Goal: Transaction & Acquisition: Purchase product/service

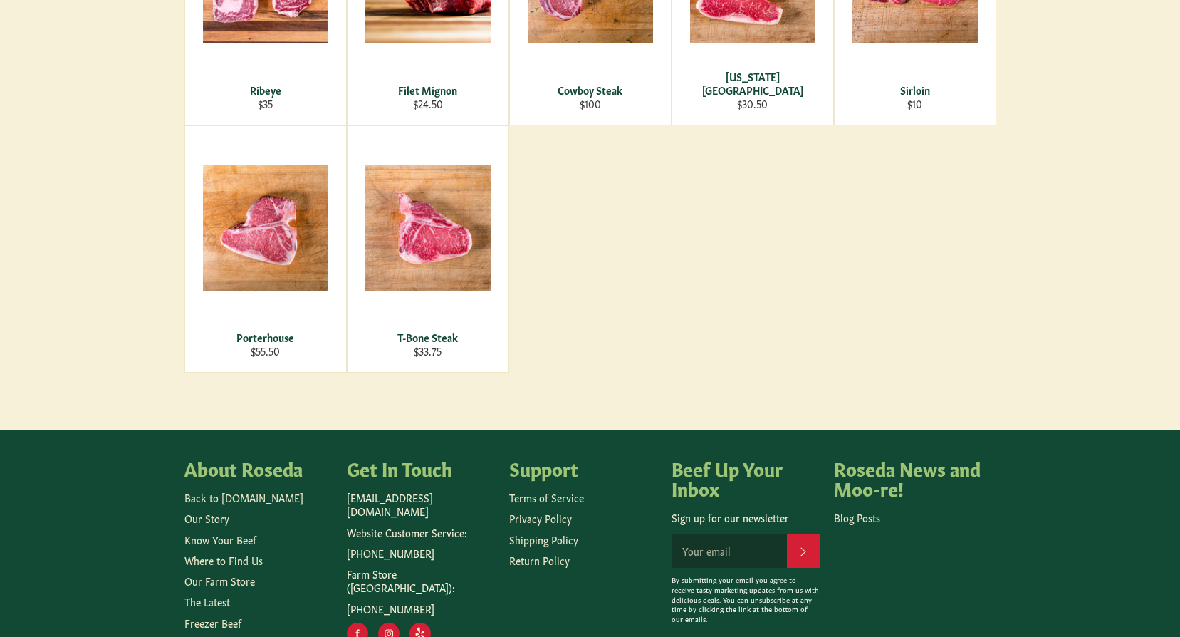
scroll to position [71, 0]
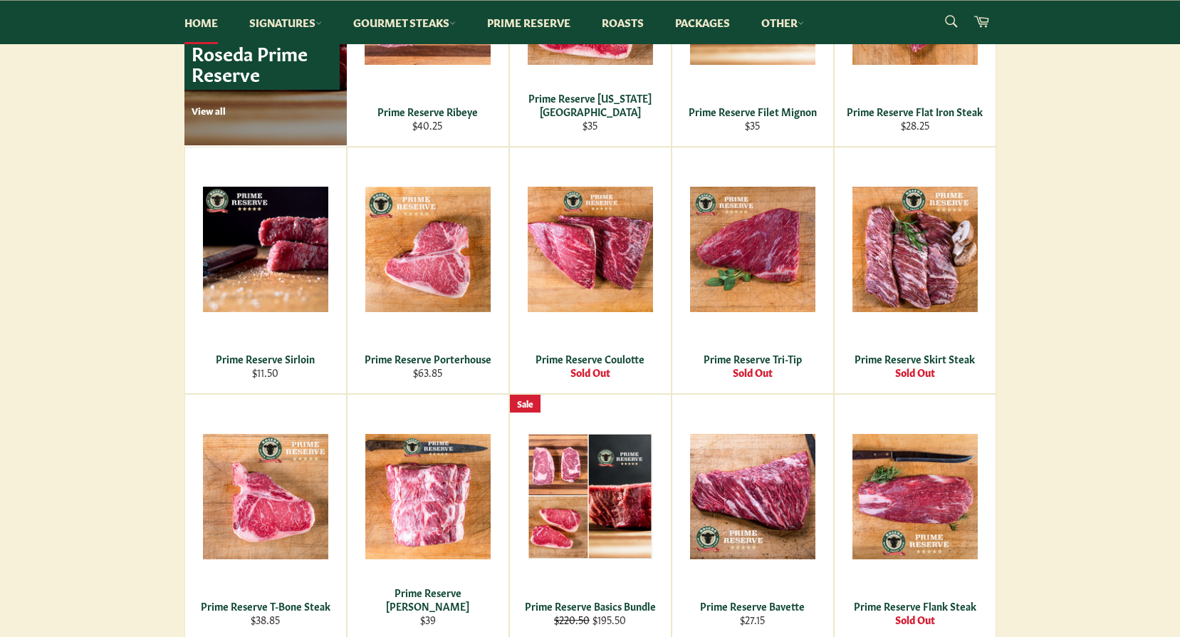
scroll to position [734, 0]
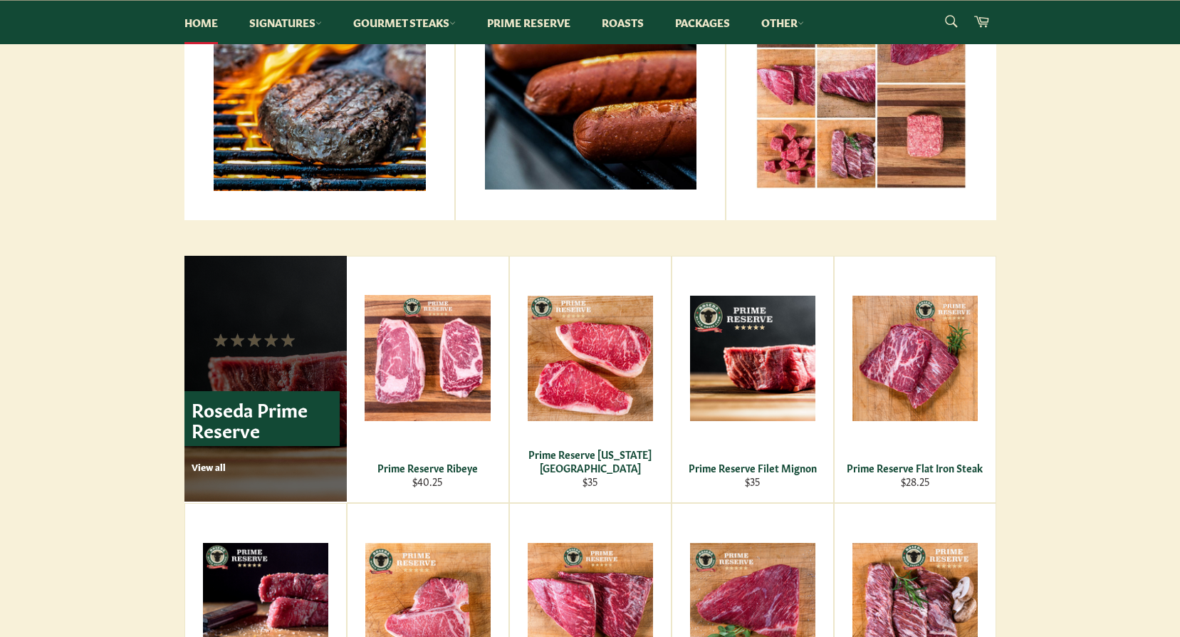
click at [227, 460] on p "View all" at bounding box center [266, 466] width 148 height 13
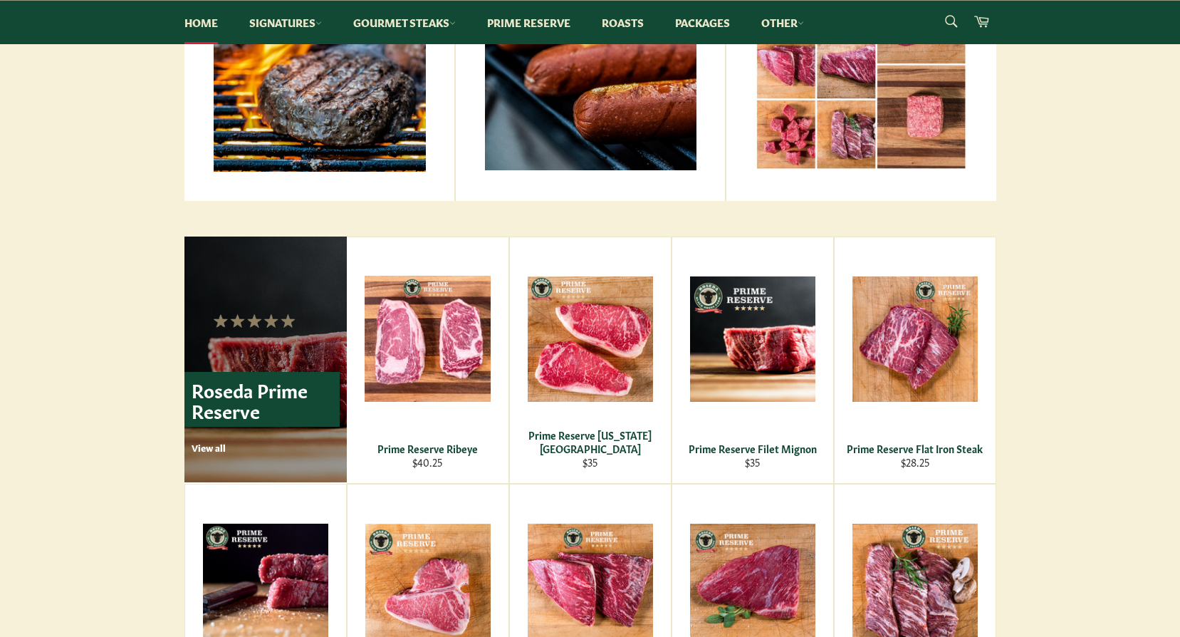
scroll to position [252, 0]
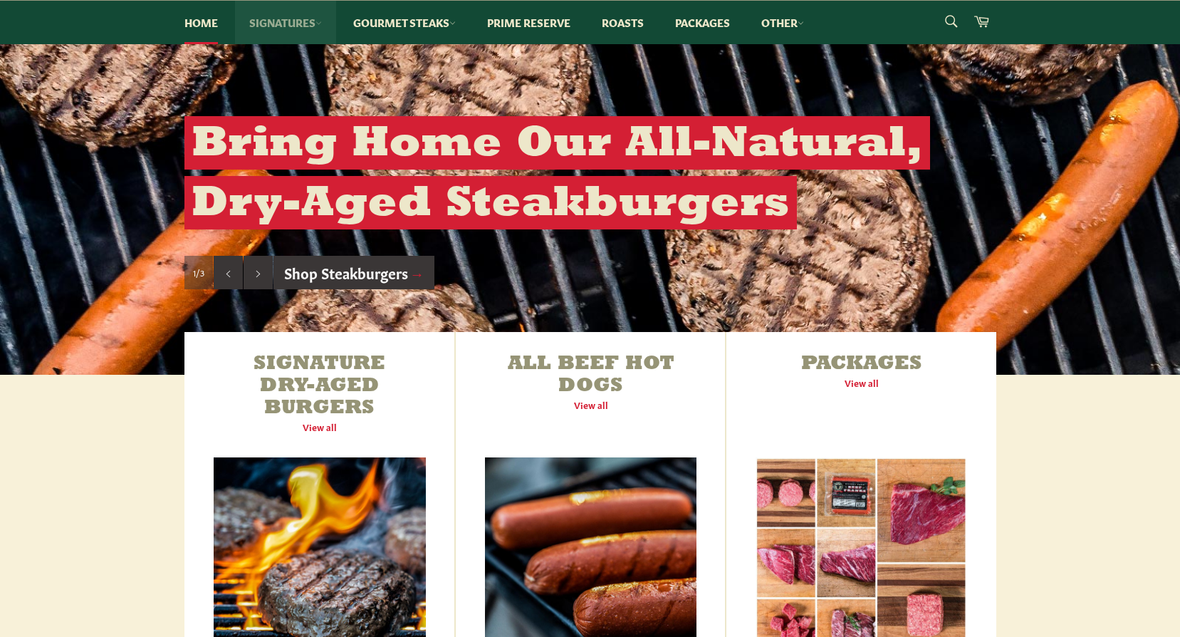
click at [316, 21] on link "Signatures" at bounding box center [285, 22] width 101 height 43
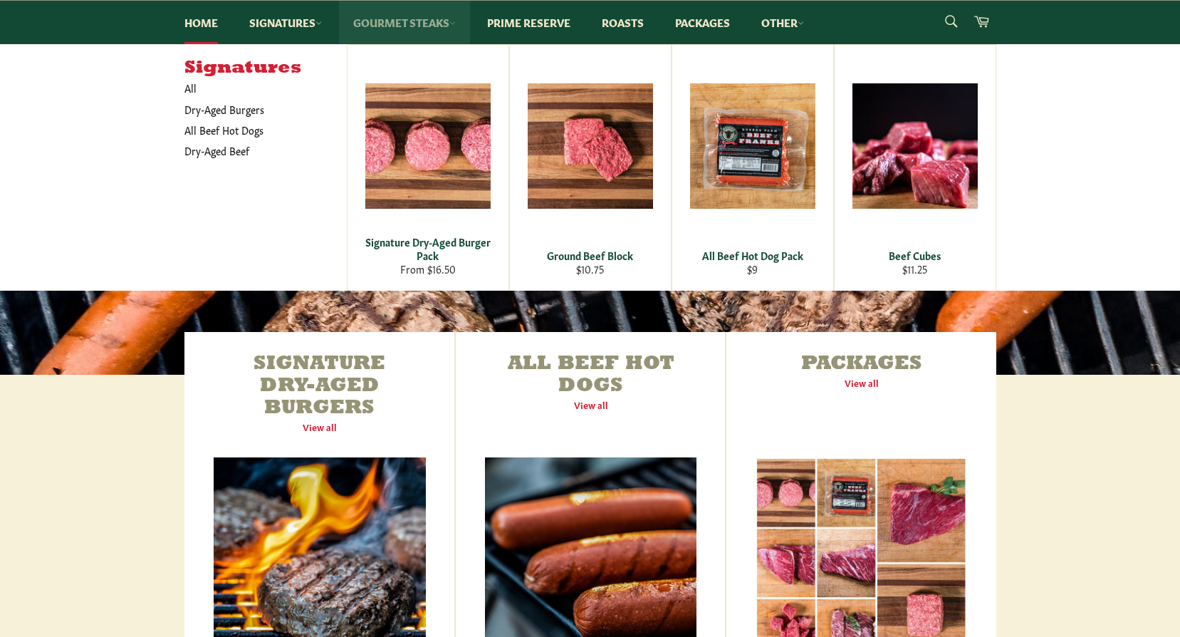
click at [379, 20] on link "Gourmet Steaks" at bounding box center [404, 22] width 131 height 43
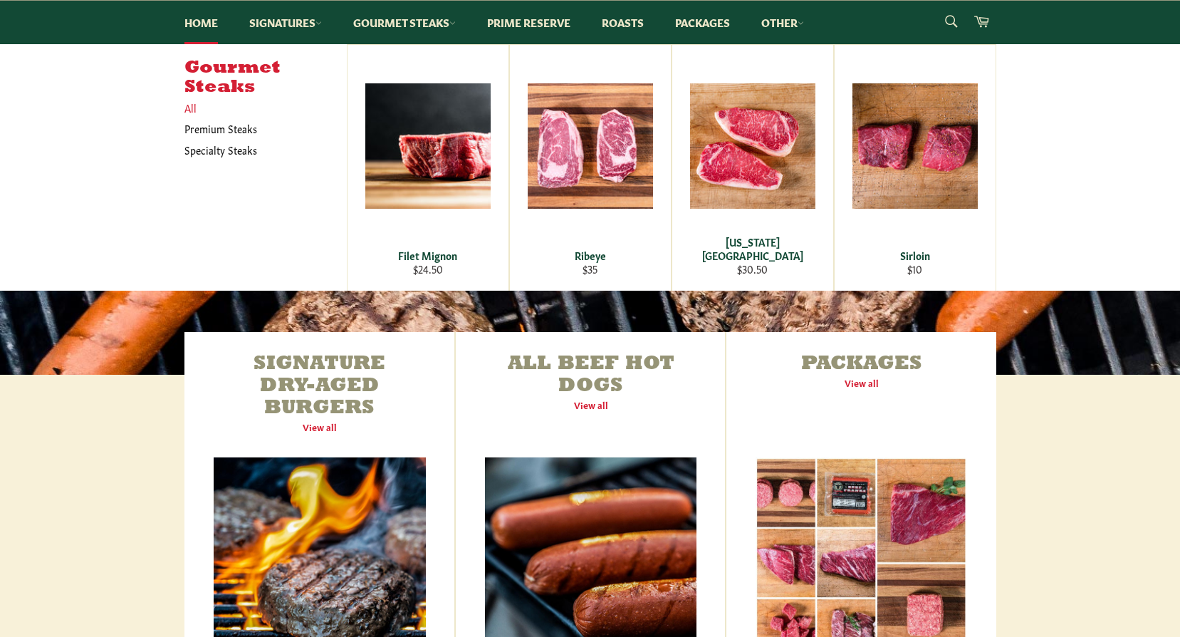
click at [190, 108] on link "All" at bounding box center [262, 108] width 170 height 21
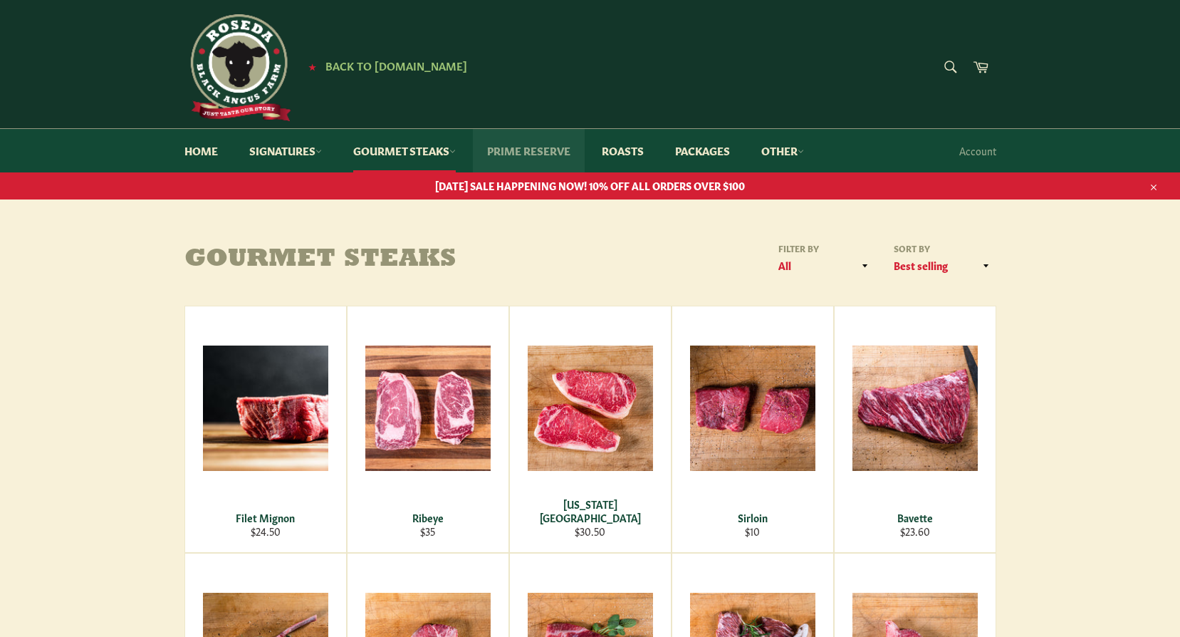
click at [546, 153] on link "Prime Reserve" at bounding box center [529, 150] width 112 height 43
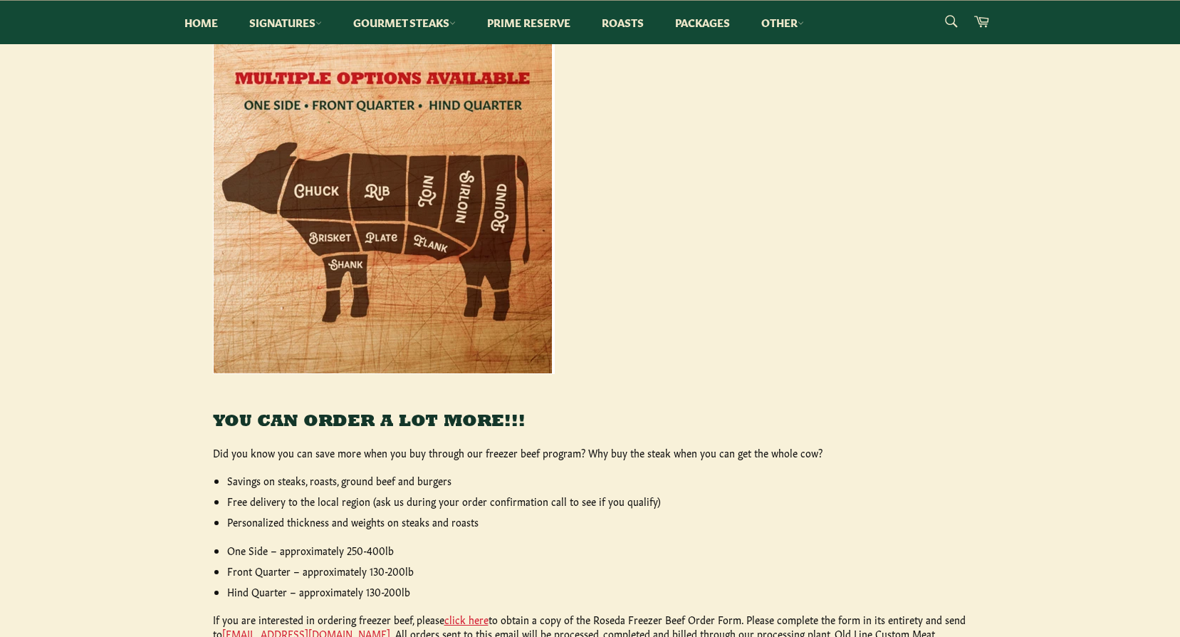
scroll to position [570, 0]
